Goal: Task Accomplishment & Management: Use online tool/utility

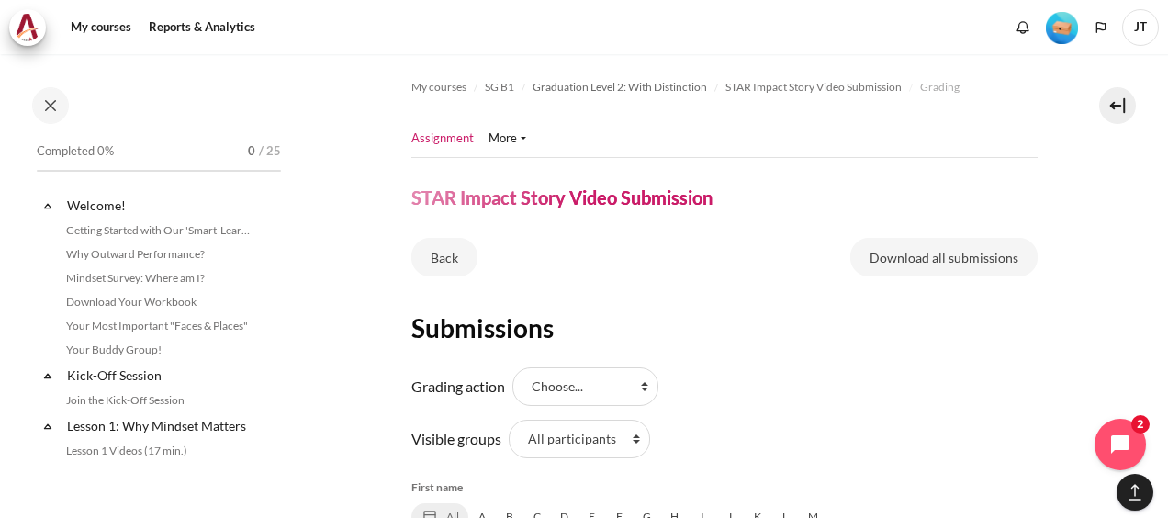
scroll to position [1286, 0]
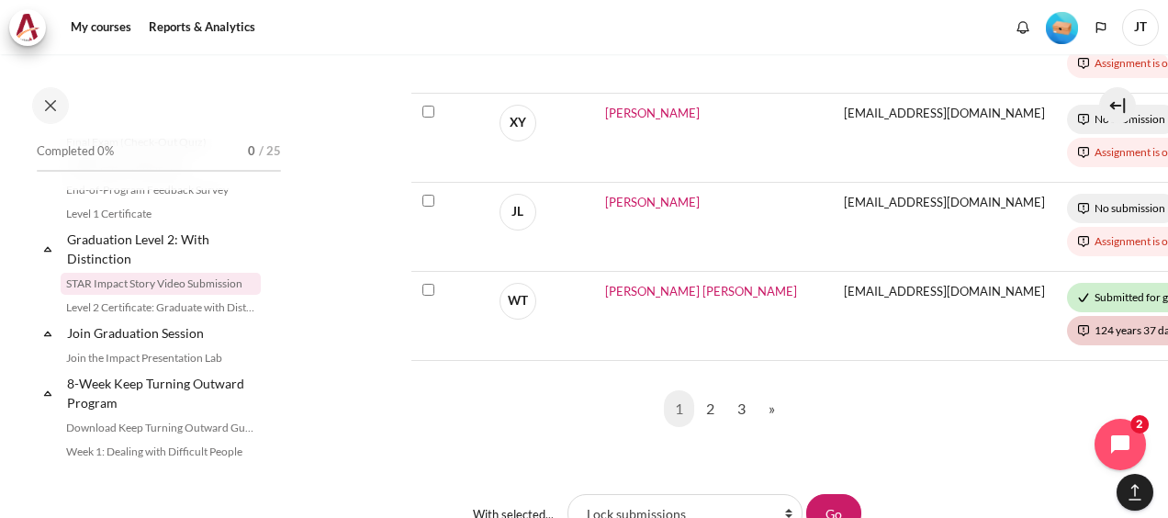
scroll to position [1378, 0]
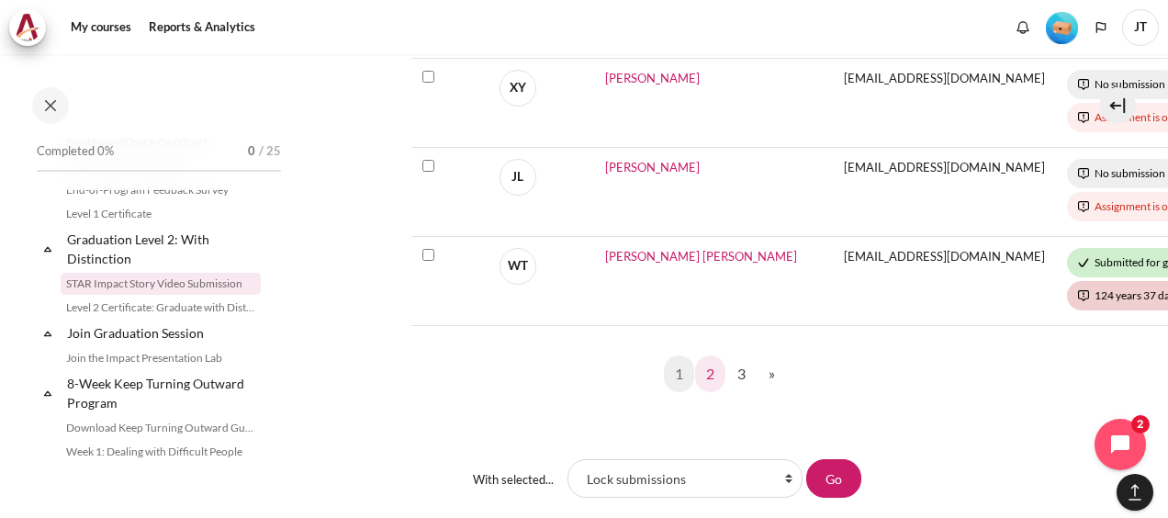
click at [711, 364] on link "2" at bounding box center [710, 373] width 30 height 37
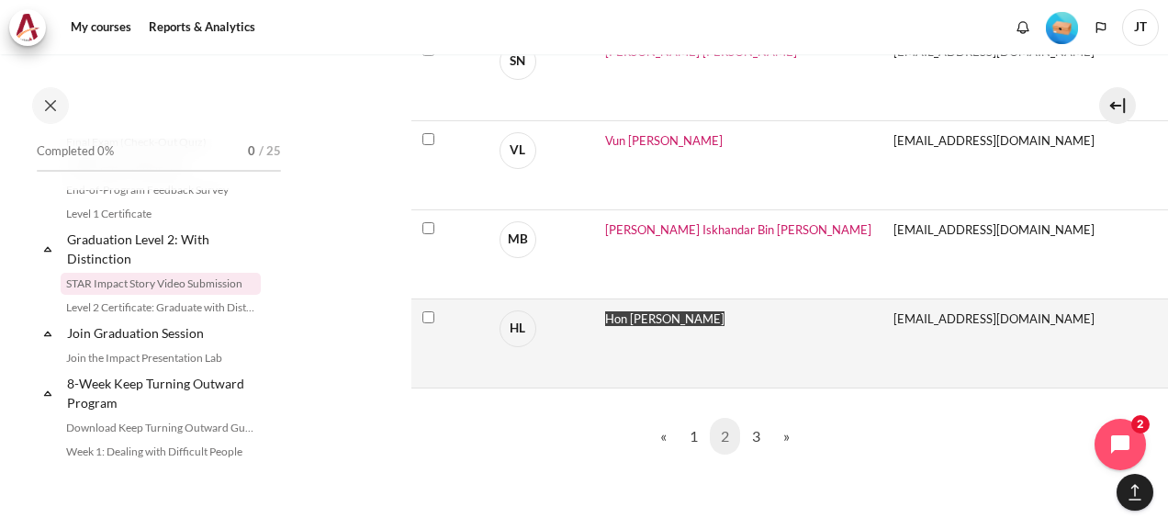
scroll to position [1378, 0]
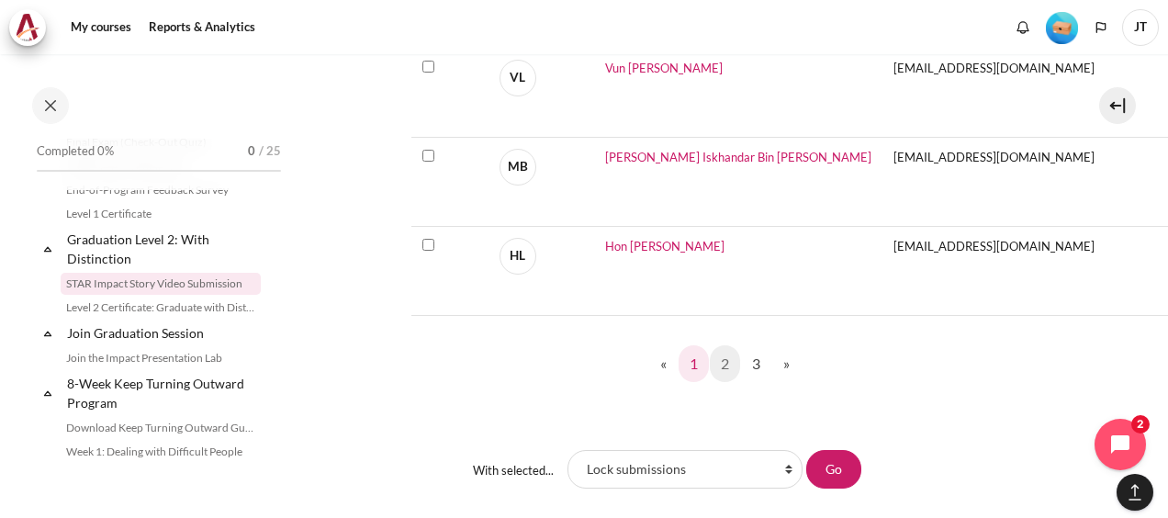
click at [687, 366] on link "1" at bounding box center [694, 363] width 30 height 37
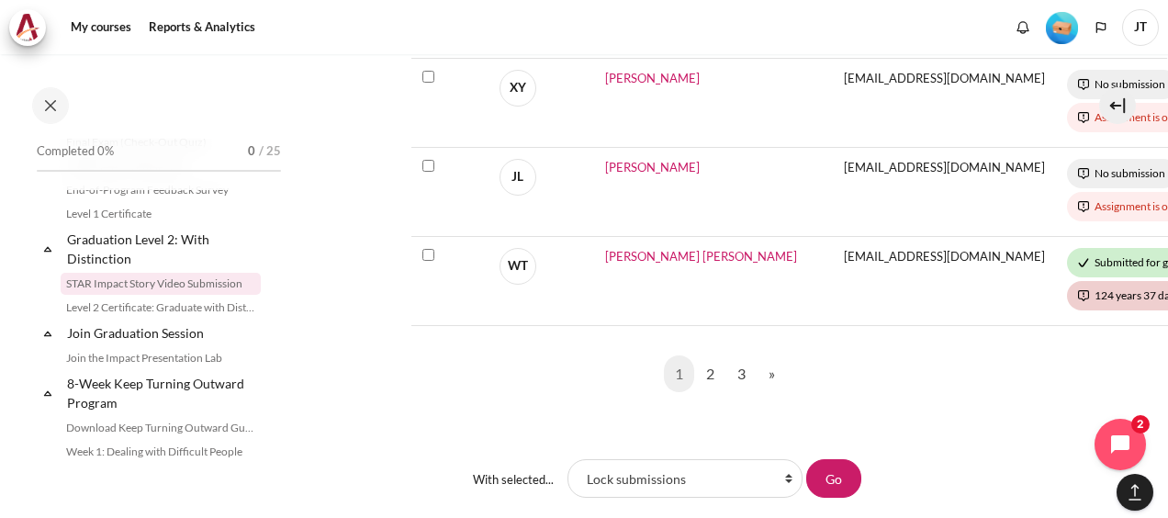
scroll to position [1378, 0]
